Goal: Use online tool/utility: Use online tool/utility

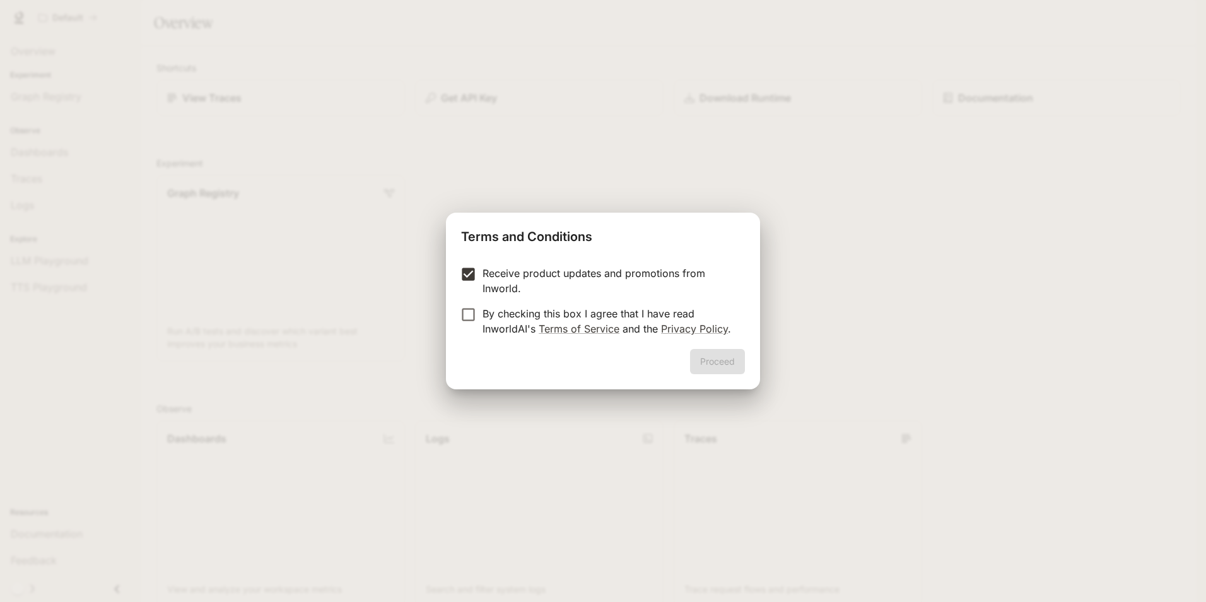
click at [463, 310] on form "Receive product updates and promotions from Inworld. By checking this box I agr…" at bounding box center [603, 301] width 284 height 71
click at [706, 353] on button "Proceed" at bounding box center [717, 361] width 55 height 25
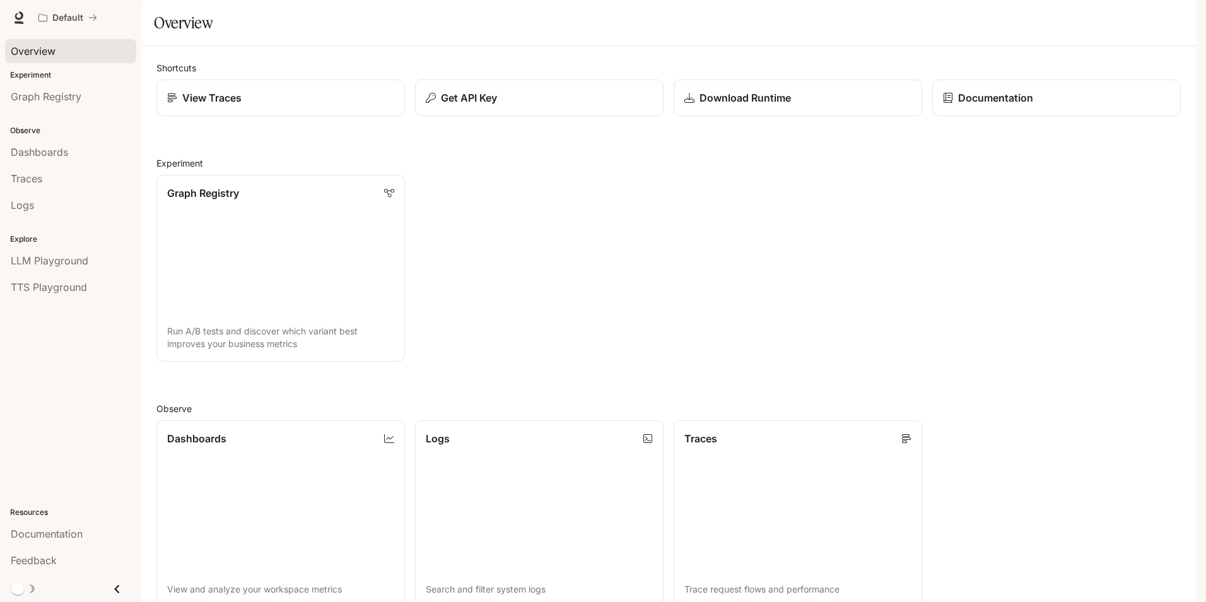
click at [56, 42] on link "Overview" at bounding box center [70, 51] width 131 height 24
click at [64, 102] on span "Graph Registry" at bounding box center [46, 96] width 71 height 15
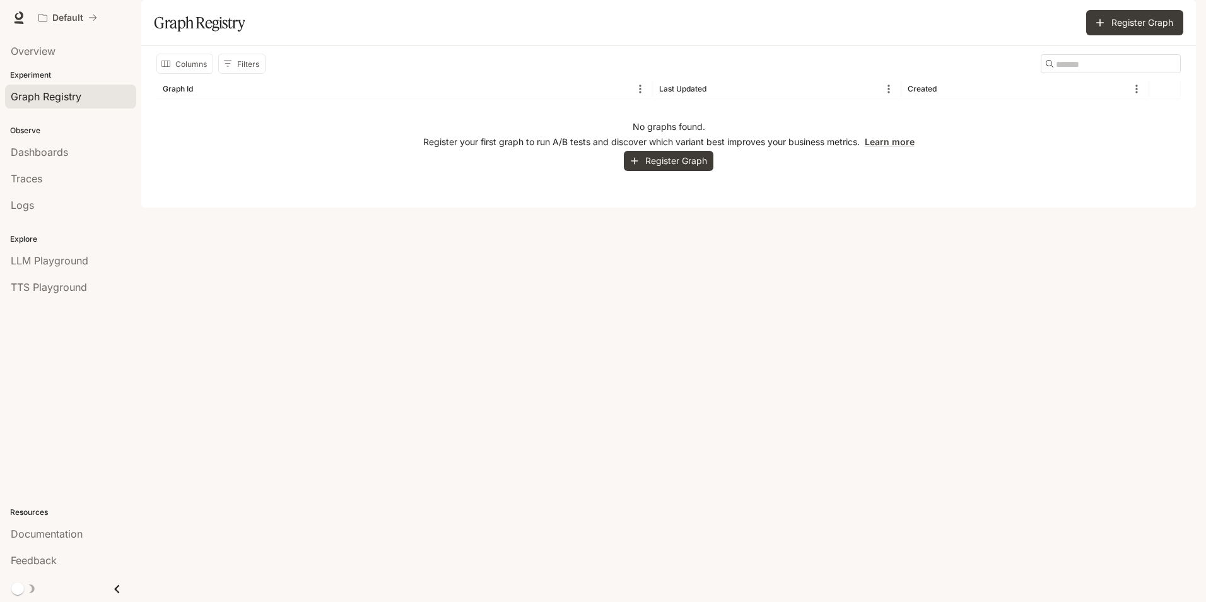
click at [53, 137] on div "Observe Dashboards Traces Logs" at bounding box center [70, 166] width 141 height 109
click at [31, 177] on span "Traces" at bounding box center [27, 178] width 32 height 15
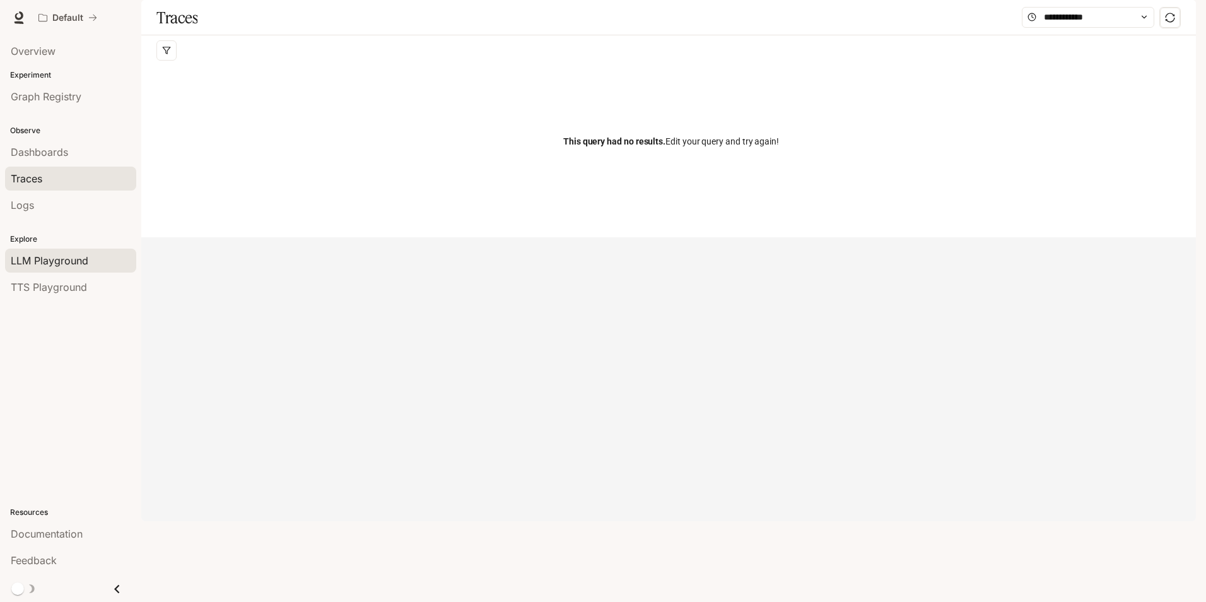
click at [29, 257] on span "LLM Playground" at bounding box center [50, 260] width 78 height 15
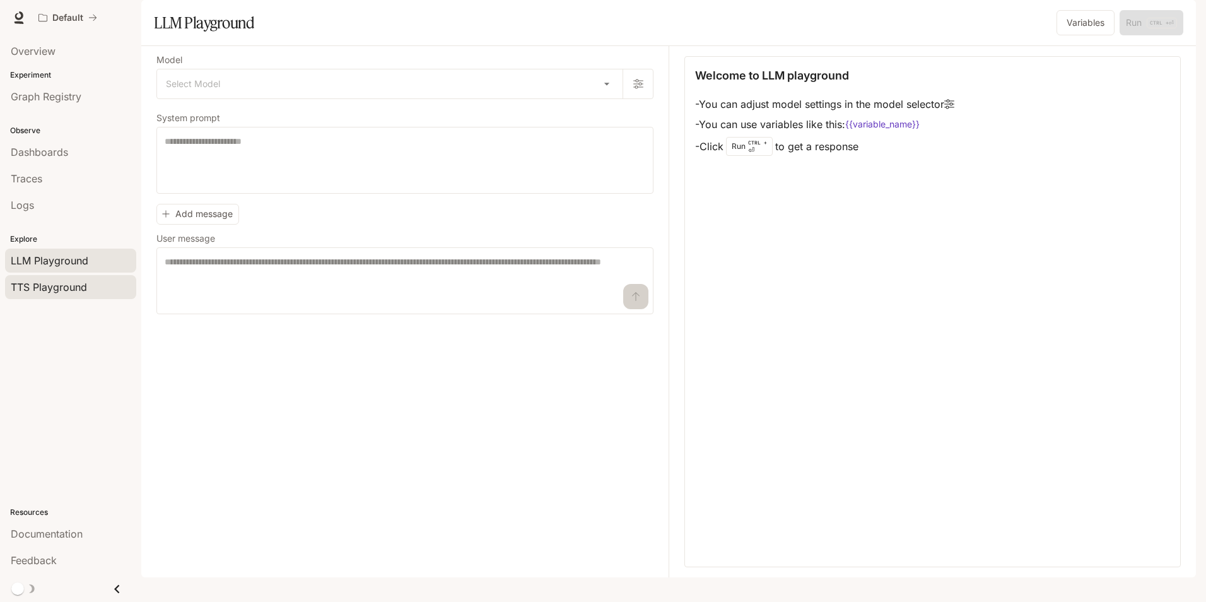
click at [34, 288] on span "TTS Playground" at bounding box center [49, 287] width 76 height 15
